Goal: Transaction & Acquisition: Purchase product/service

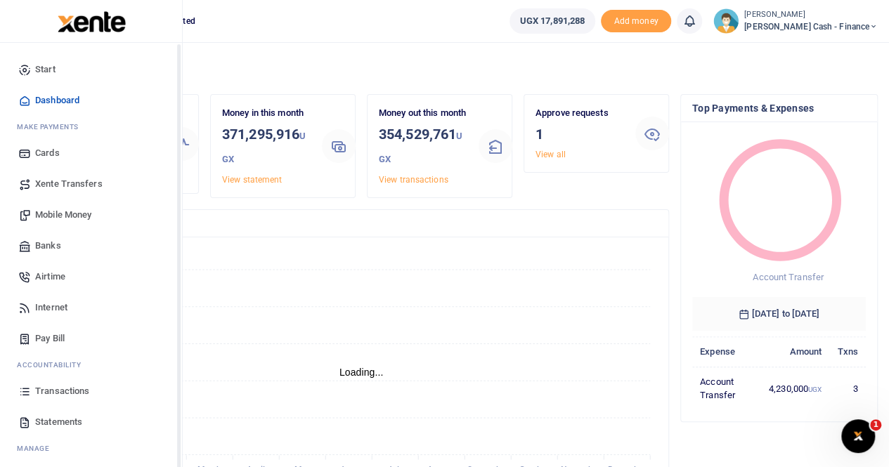
click at [64, 182] on span "Xente Transfers" at bounding box center [68, 184] width 67 height 14
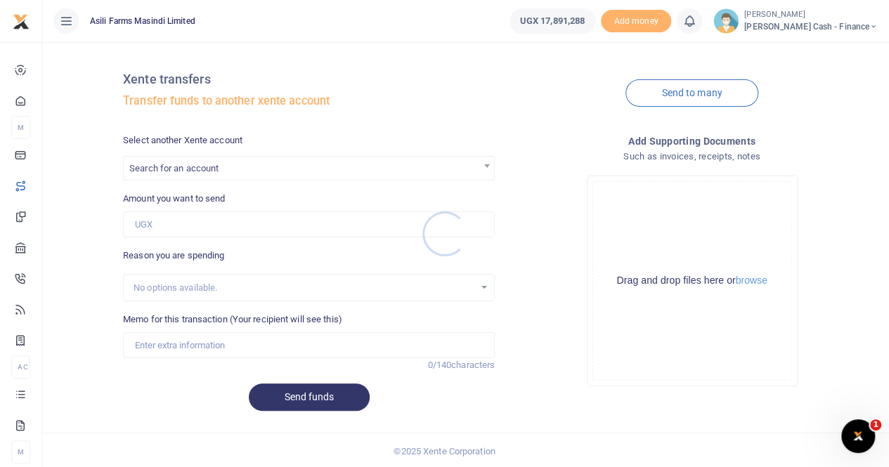
click at [181, 169] on div at bounding box center [444, 233] width 889 height 467
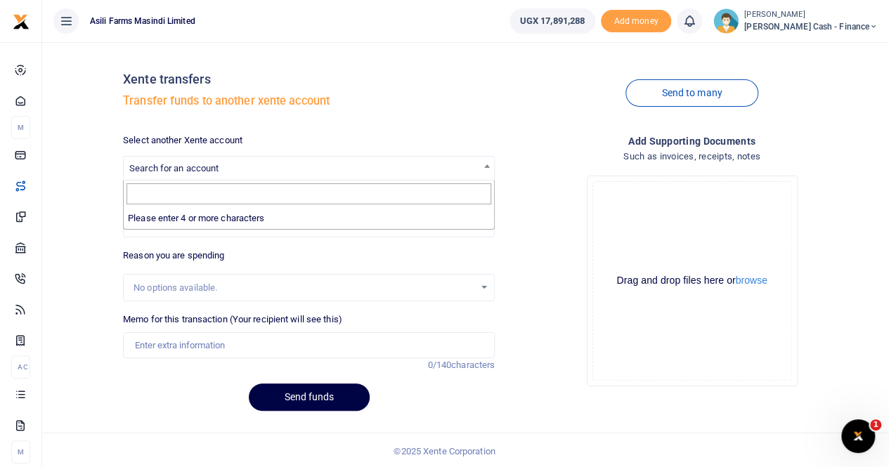
click at [183, 165] on span "Search for an account" at bounding box center [173, 168] width 89 height 11
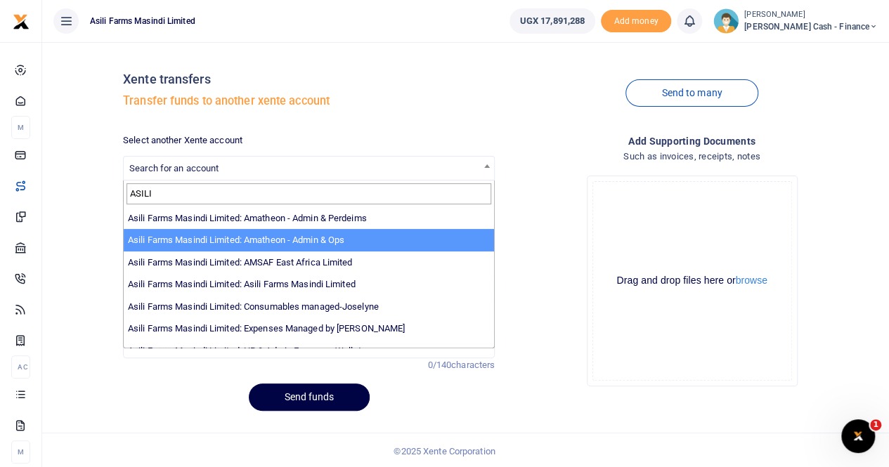
click at [253, 193] on input "ASILI" at bounding box center [308, 193] width 365 height 21
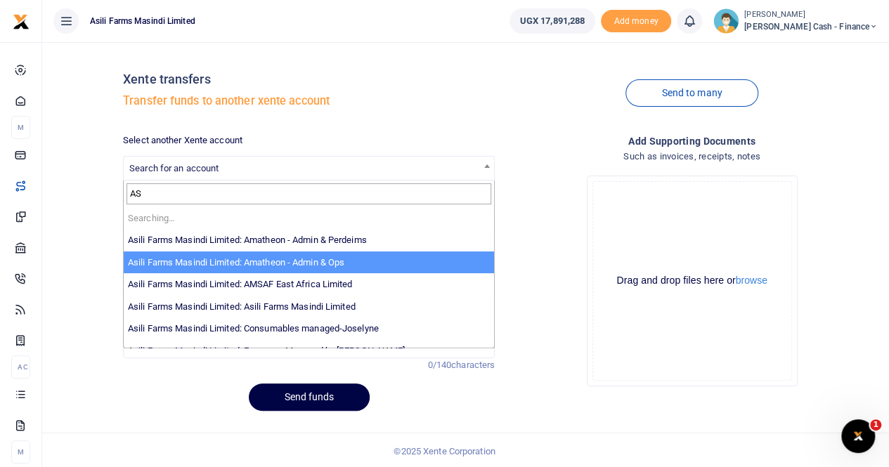
type input "A"
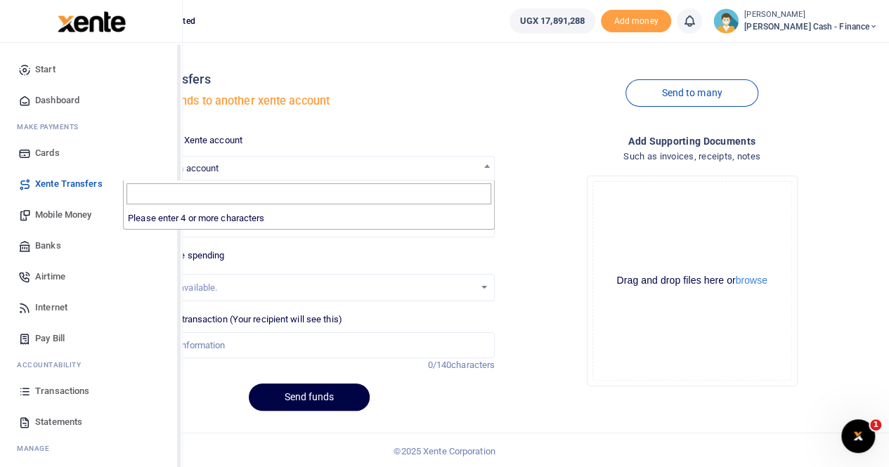
click at [49, 393] on span "Transactions" at bounding box center [62, 391] width 54 height 14
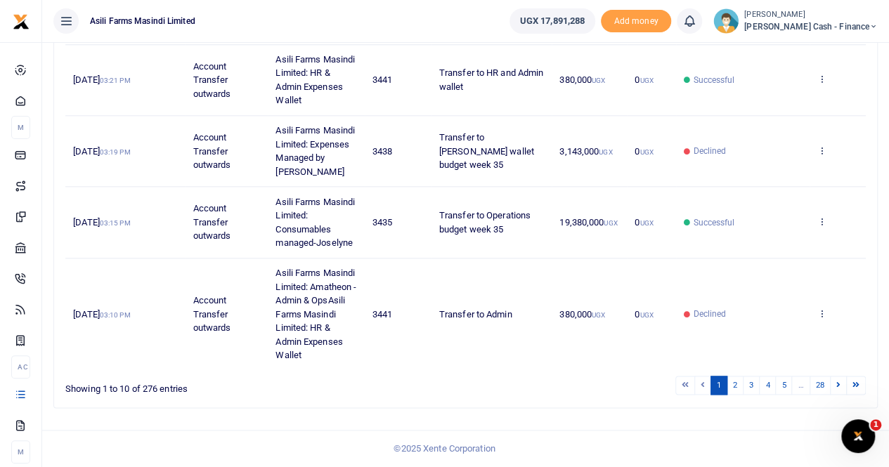
scroll to position [764, 0]
click at [738, 387] on link "2" at bounding box center [735, 385] width 17 height 19
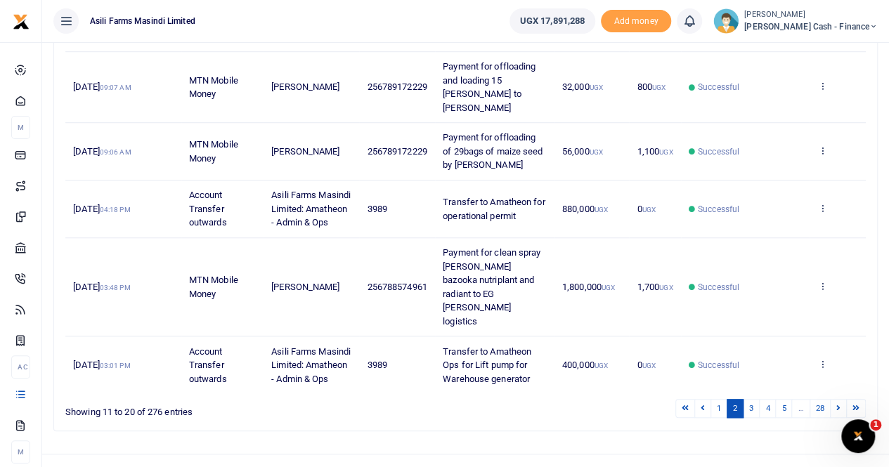
scroll to position [545, 0]
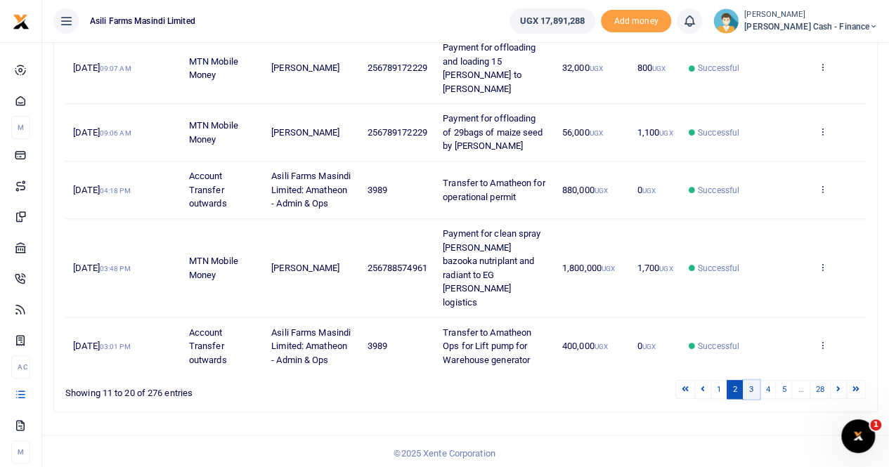
click at [752, 389] on link "3" at bounding box center [751, 389] width 17 height 19
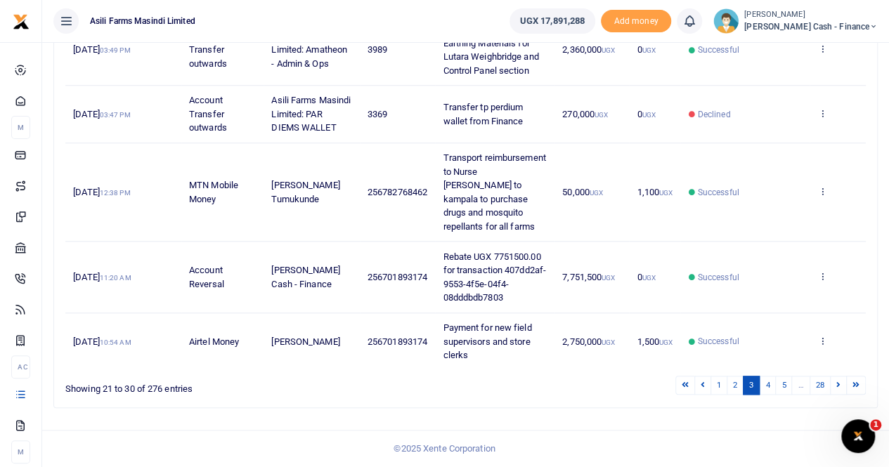
scroll to position [558, 0]
click at [766, 383] on link "4" at bounding box center [767, 385] width 17 height 19
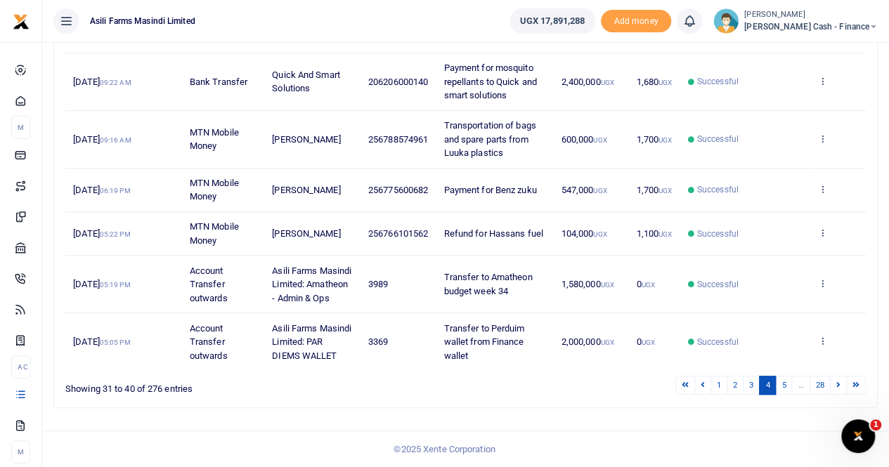
scroll to position [462, 0]
click at [786, 385] on link "5" at bounding box center [783, 385] width 17 height 19
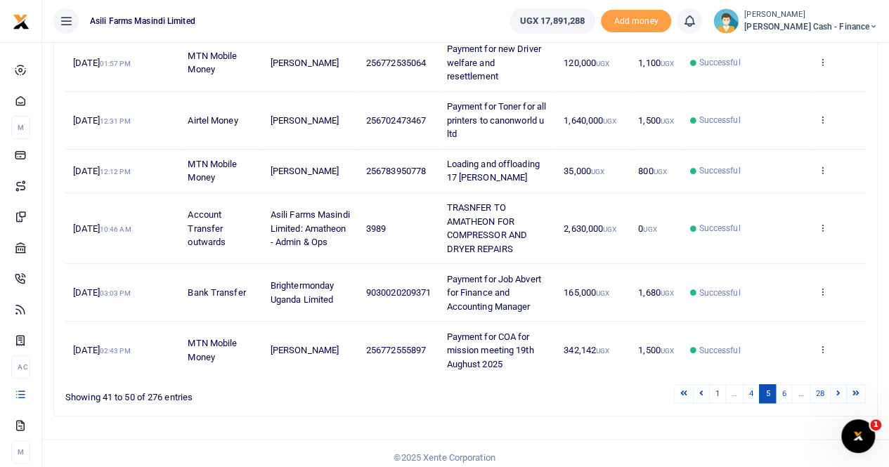
scroll to position [448, 0]
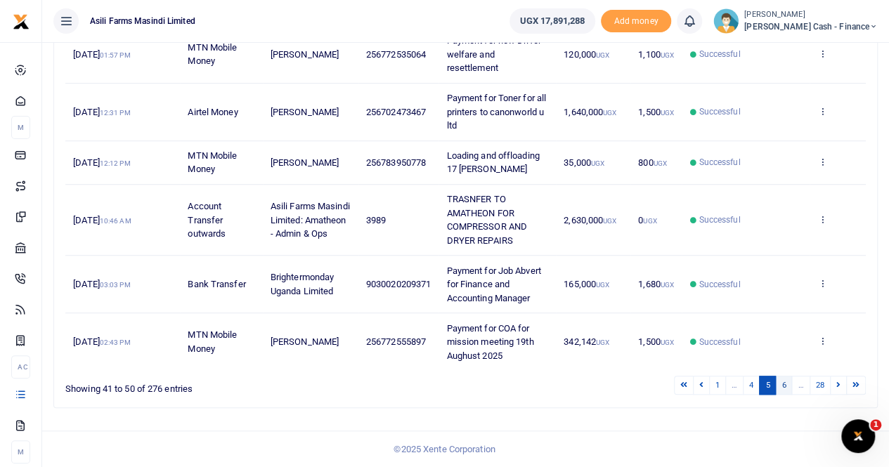
click at [784, 386] on link "6" at bounding box center [783, 385] width 17 height 19
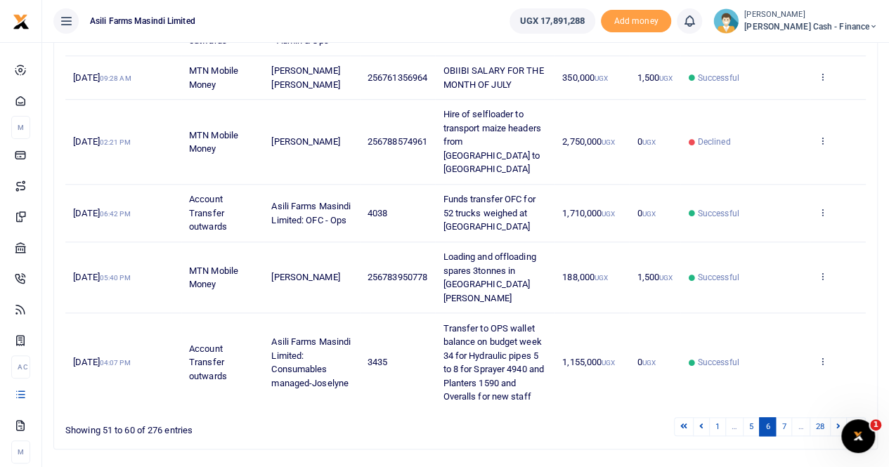
scroll to position [476, 0]
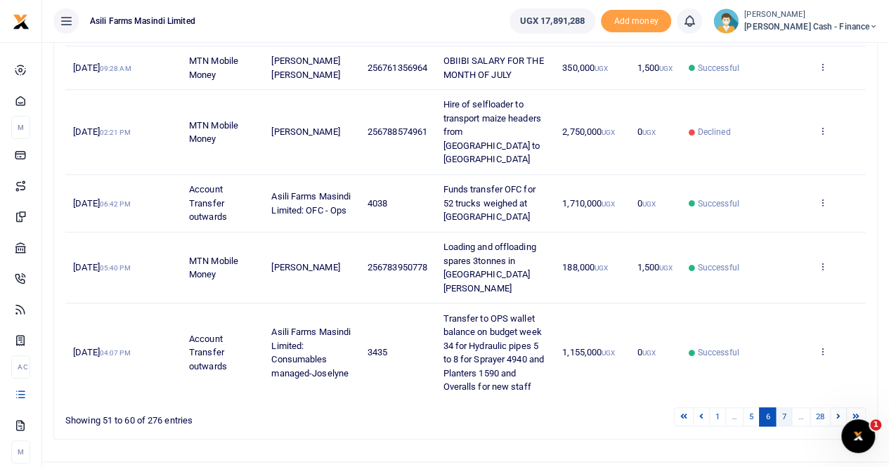
click at [786, 408] on link "7" at bounding box center [783, 417] width 17 height 19
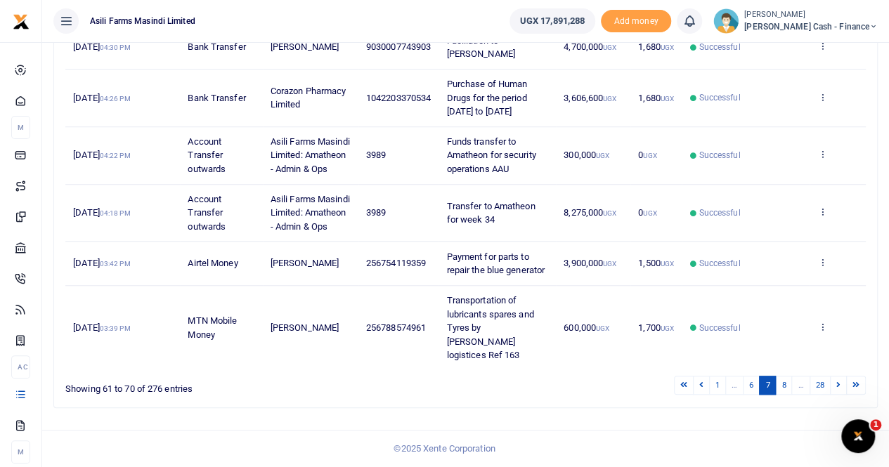
scroll to position [545, 0]
click at [758, 383] on link "6" at bounding box center [751, 385] width 17 height 19
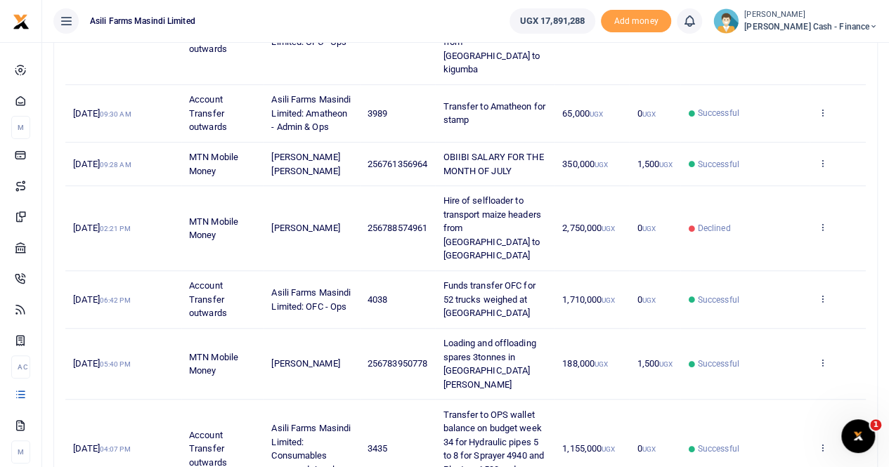
scroll to position [336, 0]
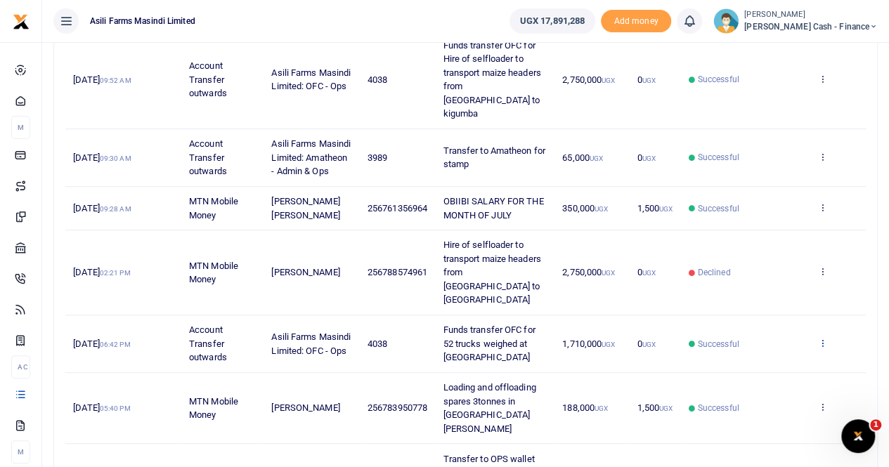
click at [824, 338] on icon at bounding box center [821, 343] width 9 height 10
click at [764, 349] on link "View details" at bounding box center [770, 351] width 111 height 20
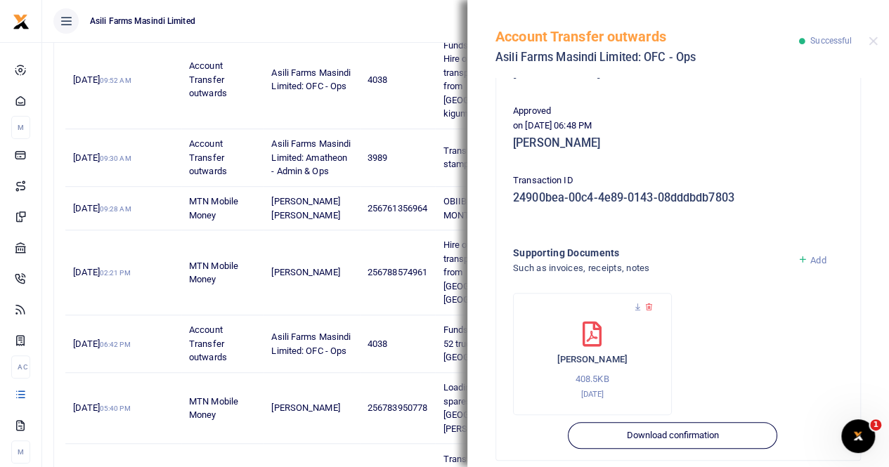
scroll to position [228, 0]
click at [637, 302] on icon at bounding box center [637, 306] width 9 height 9
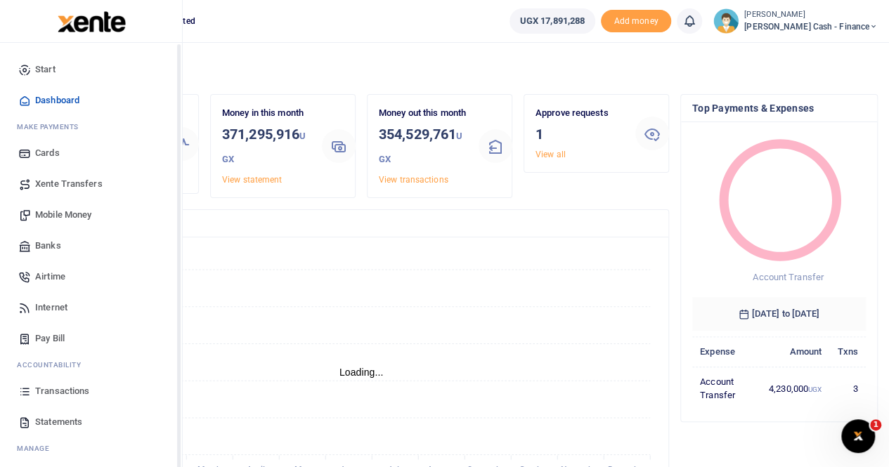
click at [72, 186] on span "Xente Transfers" at bounding box center [68, 184] width 67 height 14
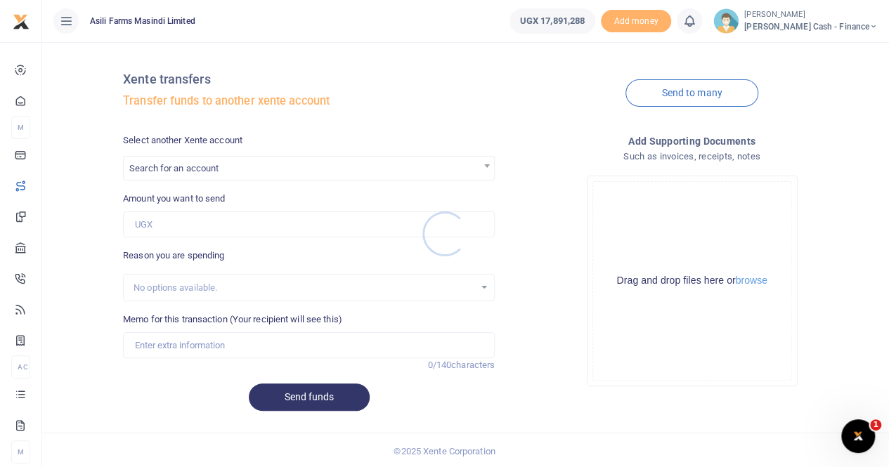
click at [200, 162] on div at bounding box center [444, 233] width 889 height 467
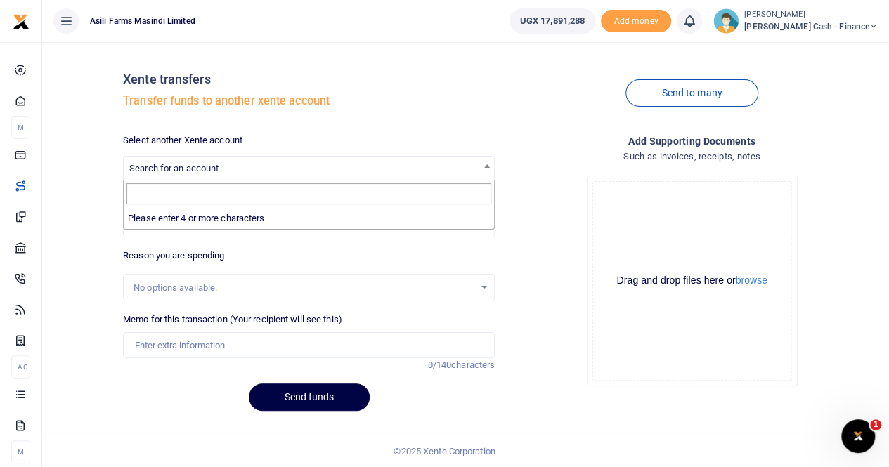
click at [193, 163] on span "Search for an account" at bounding box center [173, 168] width 89 height 11
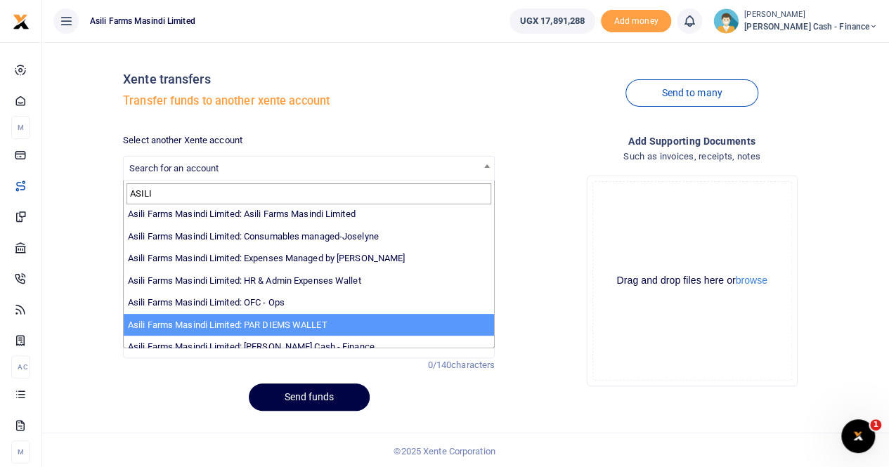
scroll to position [103, 0]
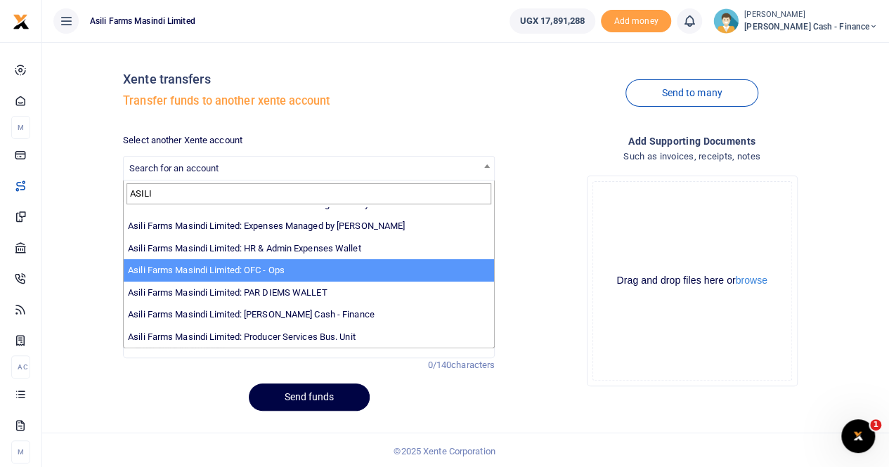
type input "ASILI"
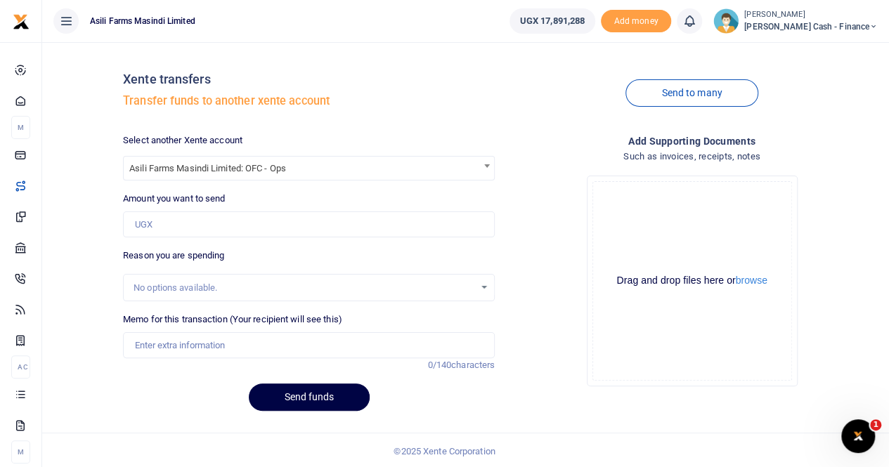
select select "4038"
click at [752, 282] on button "browse" at bounding box center [752, 280] width 32 height 11
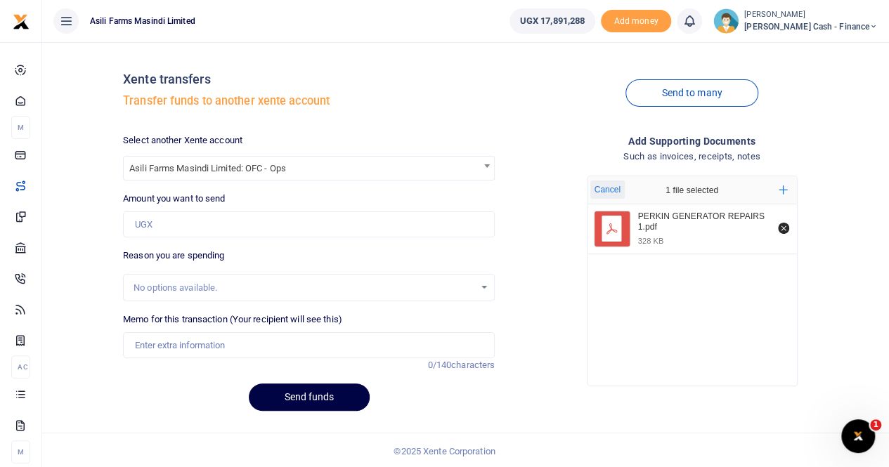
scroll to position [1, 0]
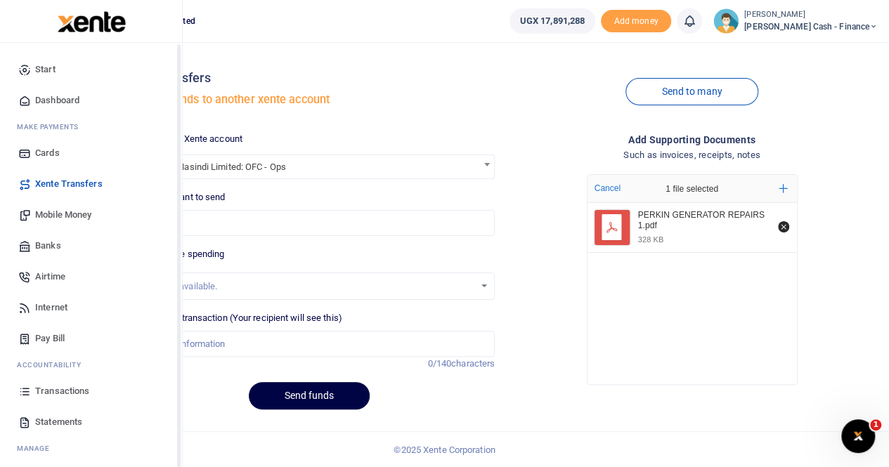
click at [53, 391] on span "Transactions" at bounding box center [62, 391] width 54 height 14
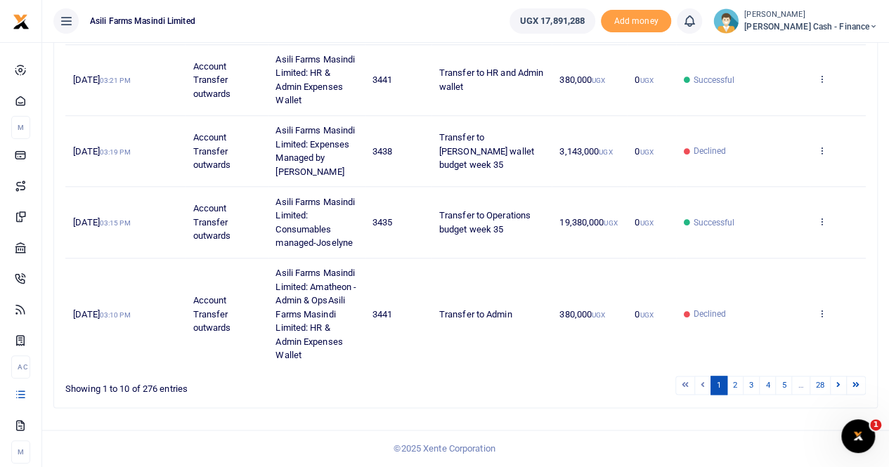
scroll to position [764, 0]
click at [732, 386] on link "2" at bounding box center [735, 385] width 17 height 19
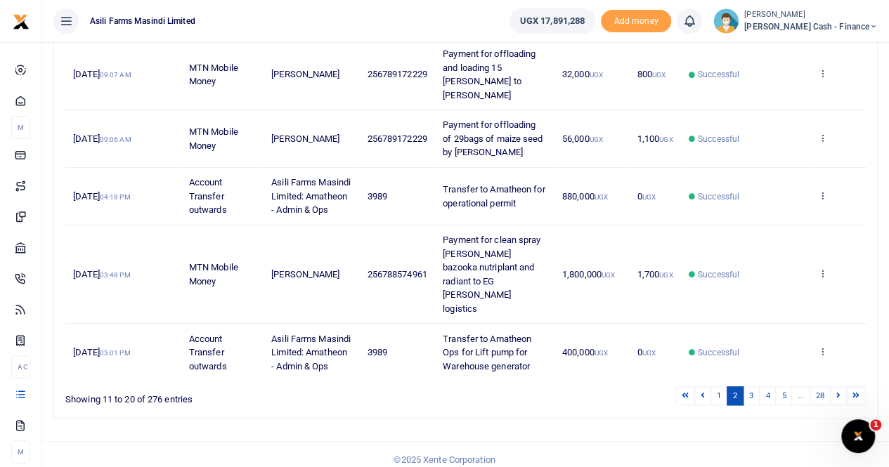
scroll to position [545, 0]
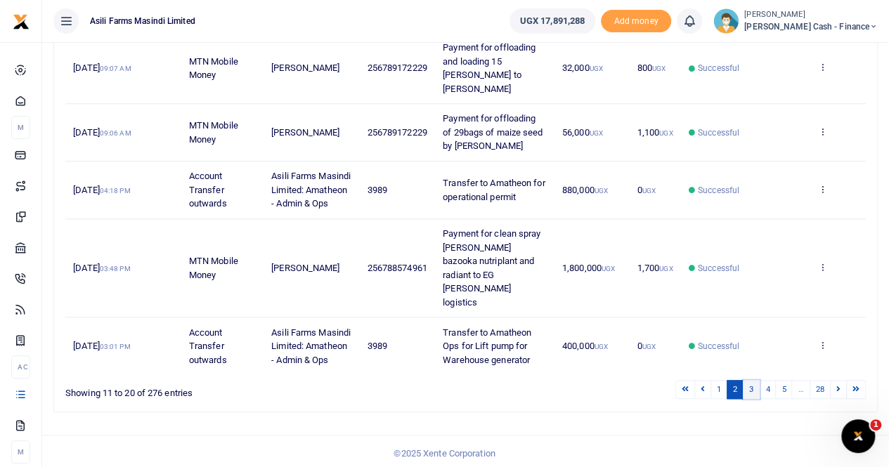
click at [755, 386] on link "3" at bounding box center [751, 389] width 17 height 19
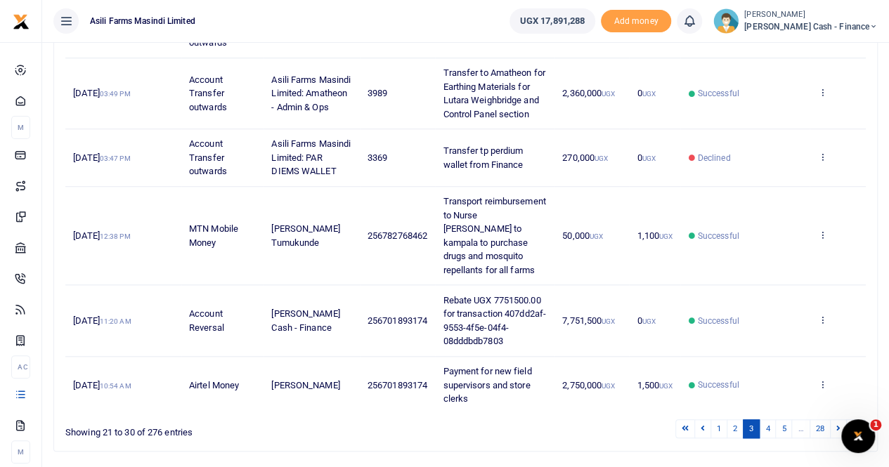
scroll to position [558, 0]
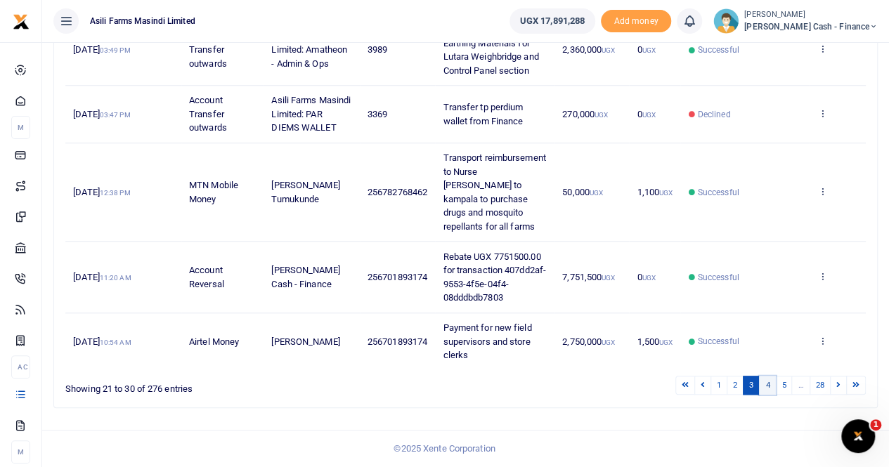
click at [770, 388] on link "4" at bounding box center [767, 385] width 17 height 19
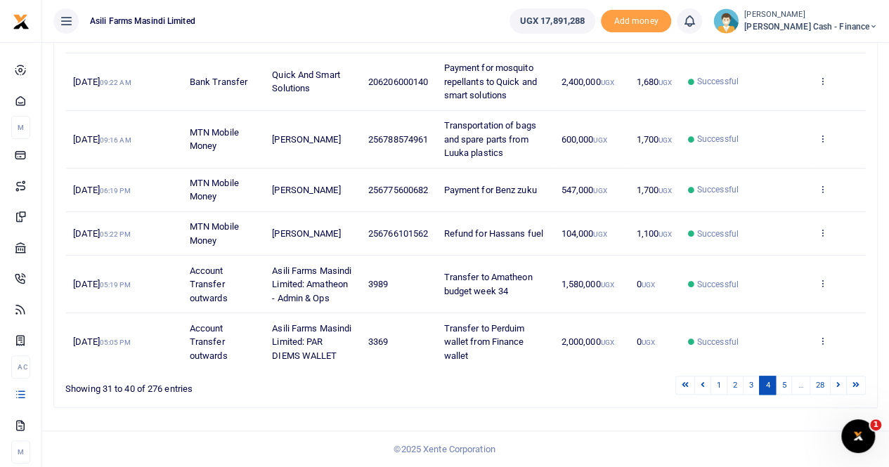
scroll to position [462, 0]
click at [786, 389] on link "5" at bounding box center [783, 385] width 17 height 19
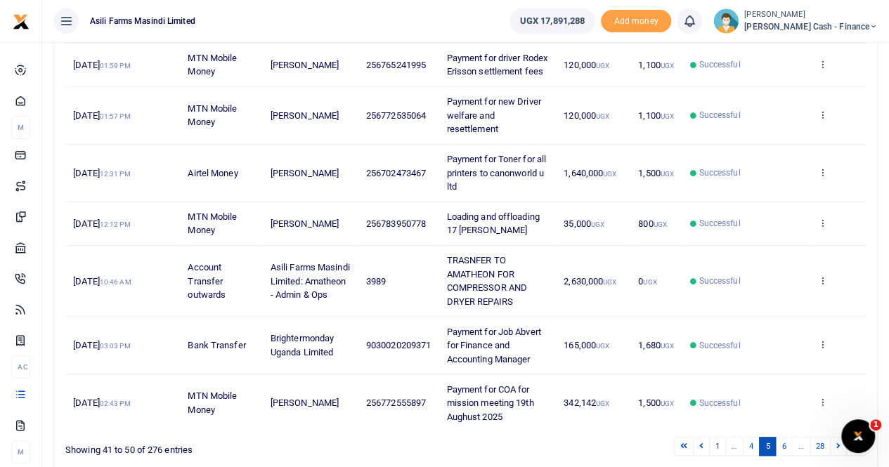
scroll to position [448, 0]
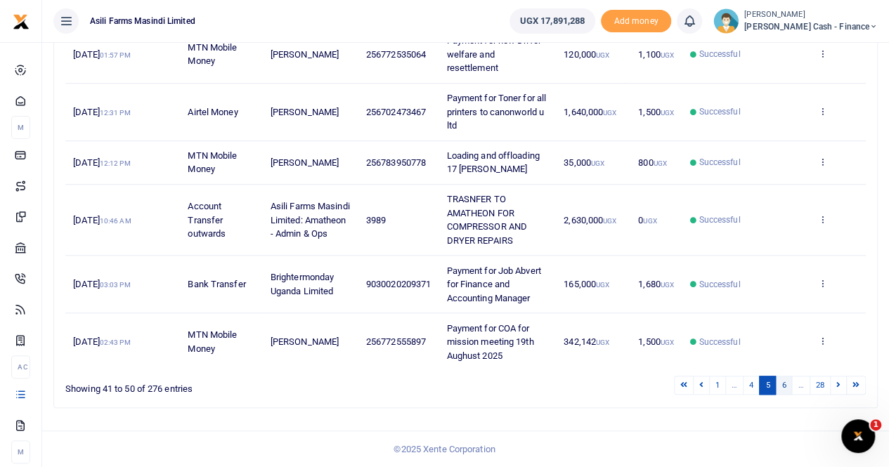
click at [784, 384] on link "6" at bounding box center [783, 385] width 17 height 19
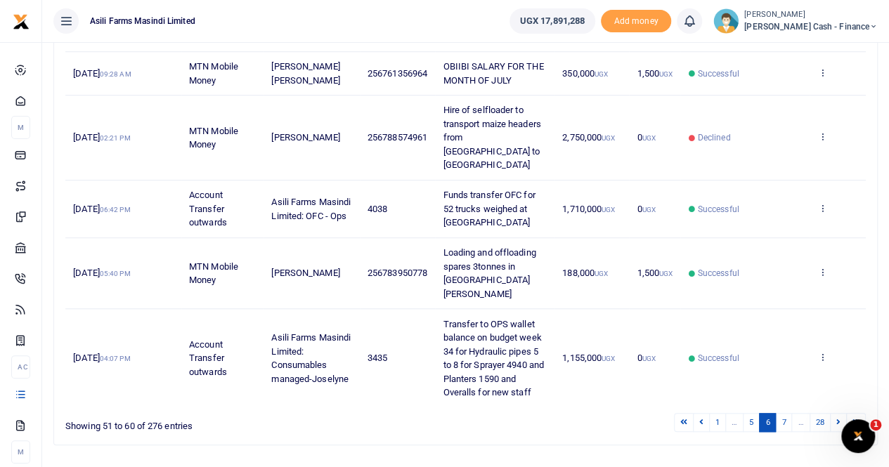
scroll to position [476, 0]
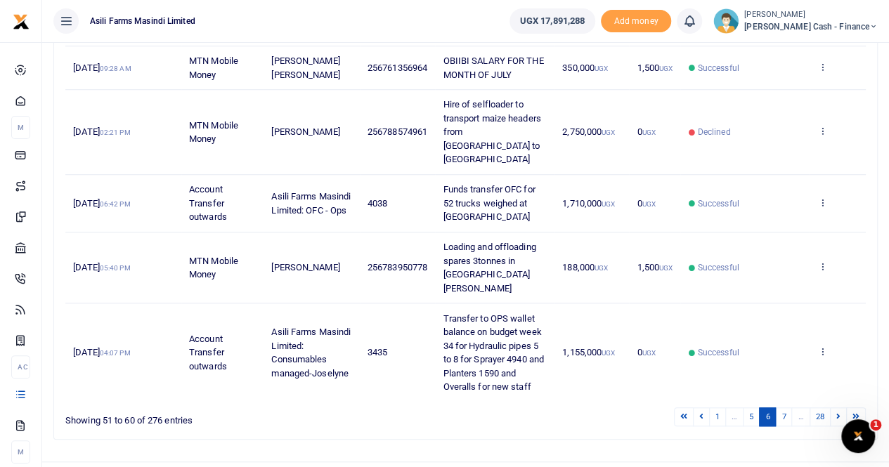
click at [802, 408] on li "…" at bounding box center [801, 417] width 18 height 19
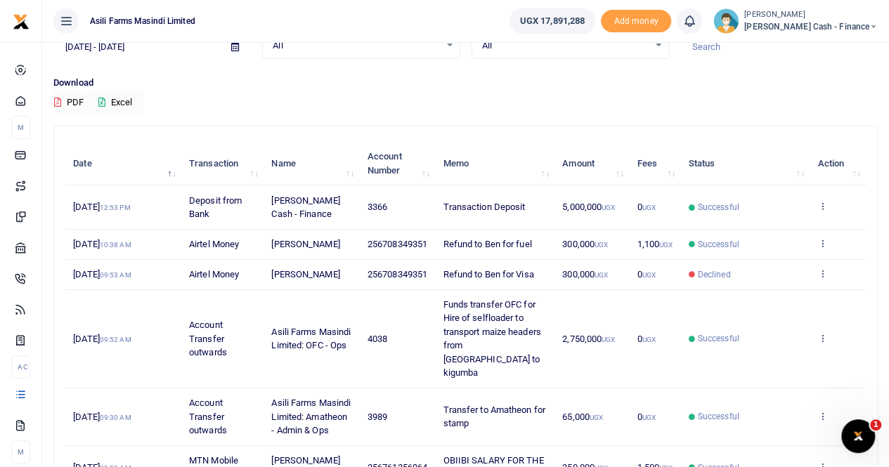
scroll to position [55, 0]
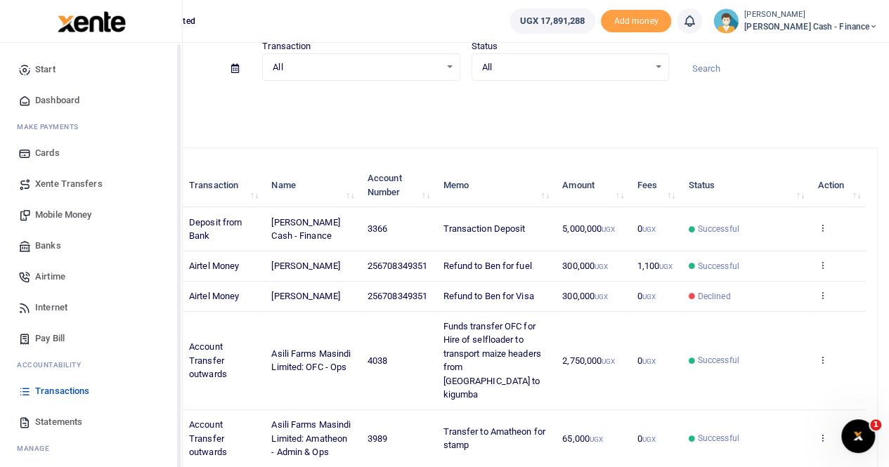
click at [70, 184] on span "Xente Transfers" at bounding box center [68, 184] width 67 height 14
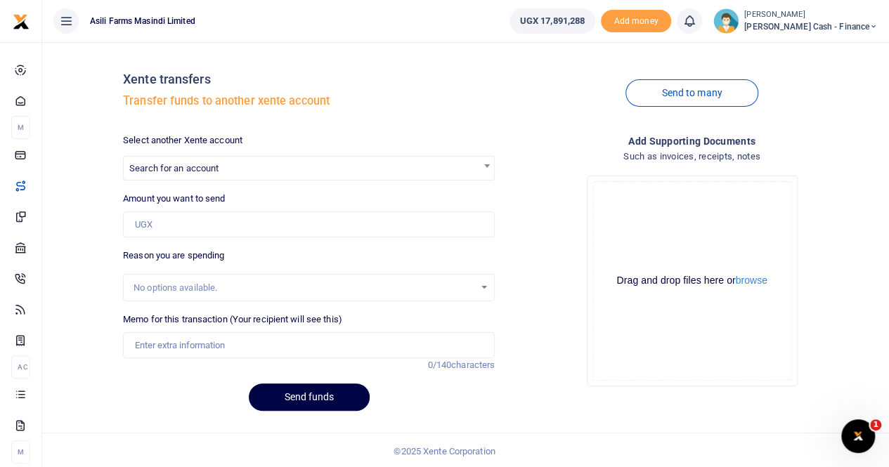
click at [149, 164] on span "Search for an account" at bounding box center [173, 168] width 89 height 11
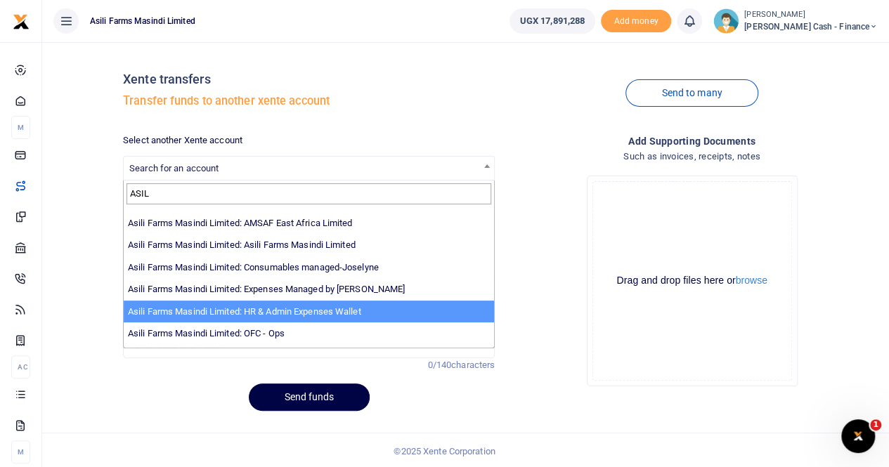
scroll to position [70, 0]
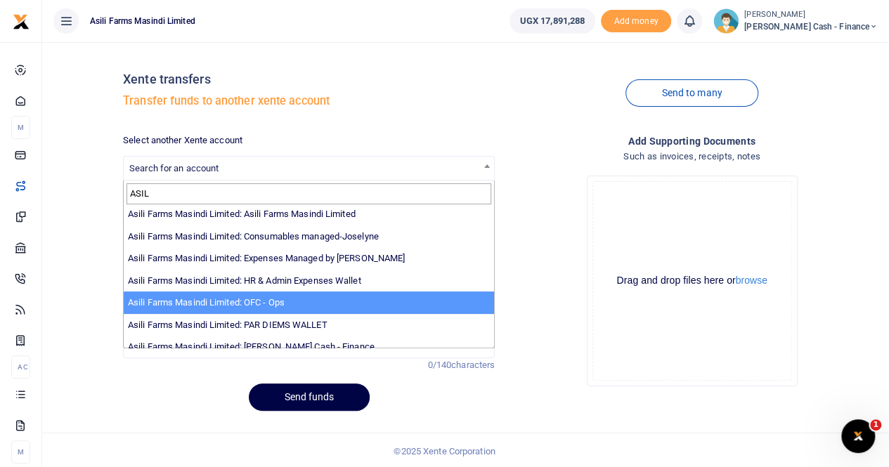
type input "ASIL"
select select "4038"
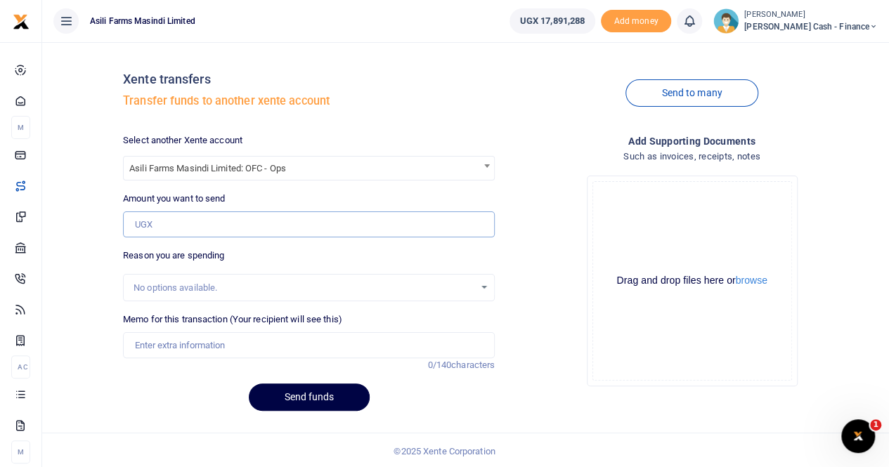
click at [170, 217] on input "Amount you want to send" at bounding box center [309, 224] width 372 height 27
paste input "2,834,000"
type input "2,834,000"
click at [160, 342] on input "Memo for this transaction (Your recipient will see this)" at bounding box center [309, 345] width 372 height 27
click at [209, 348] on input "Transfer to Ofc for" at bounding box center [309, 345] width 372 height 27
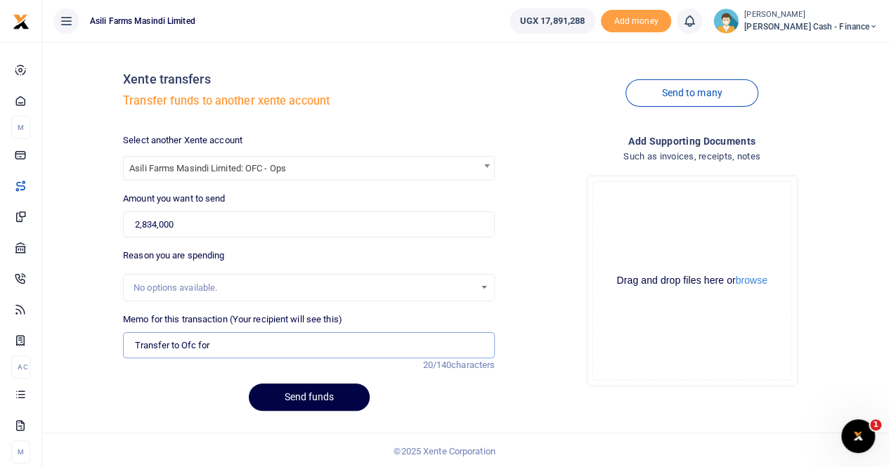
click at [214, 346] on input "Transfer to Ofc for" at bounding box center [309, 345] width 372 height 27
paste input "ilak Perkin Generator Repairs"
click at [211, 344] on input "Transfer to Ofc for ilak Perkin Generator Repairs" at bounding box center [309, 345] width 372 height 27
click at [213, 345] on input "Transfer to Ofc for ilak Perkin Generator Repairs" at bounding box center [309, 345] width 372 height 27
click at [353, 342] on input "Transfer to Ofc for kilak Perkin Generator Repairs" at bounding box center [309, 345] width 372 height 27
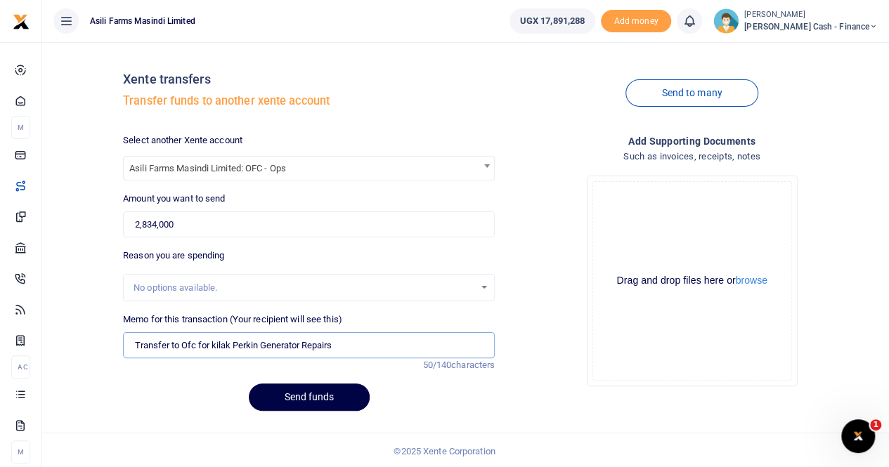
drag, startPoint x: 211, startPoint y: 344, endPoint x: 362, endPoint y: 346, distance: 150.4
click at [362, 346] on input "Transfer to Ofc for kilak Perkin Generator Repairs" at bounding box center [309, 345] width 372 height 27
click at [215, 342] on input "Transfer to Ofc for" at bounding box center [309, 345] width 372 height 27
paste input "Kilak Perkin Generator Repairs"
type input "Transfer to Ofc for Kilak Perkin Generator Repairs"
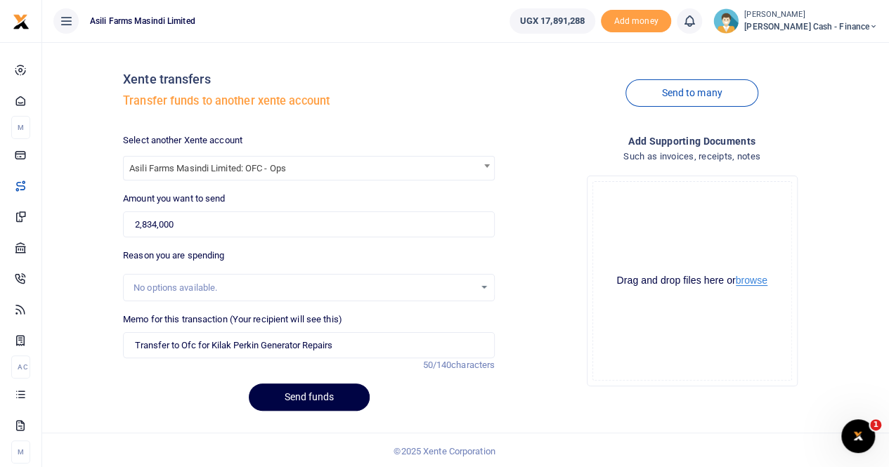
click at [747, 281] on button "browse" at bounding box center [752, 280] width 32 height 11
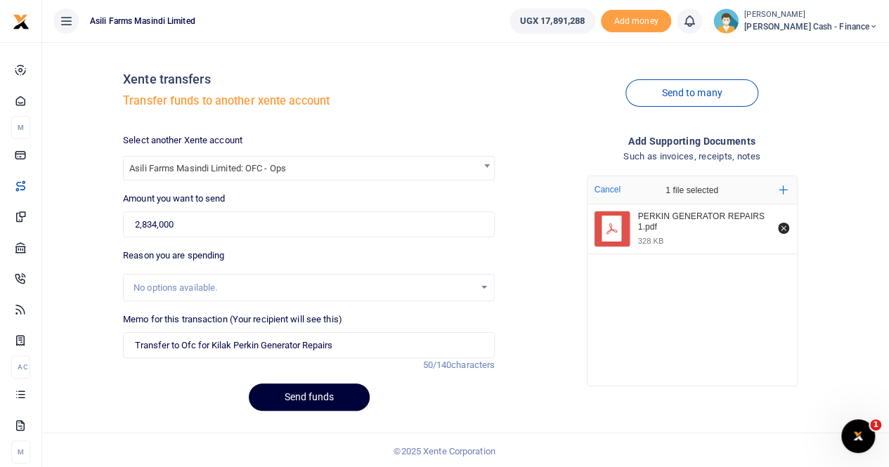
click at [296, 394] on button "Send funds" at bounding box center [309, 397] width 121 height 27
